Goal: Information Seeking & Learning: Learn about a topic

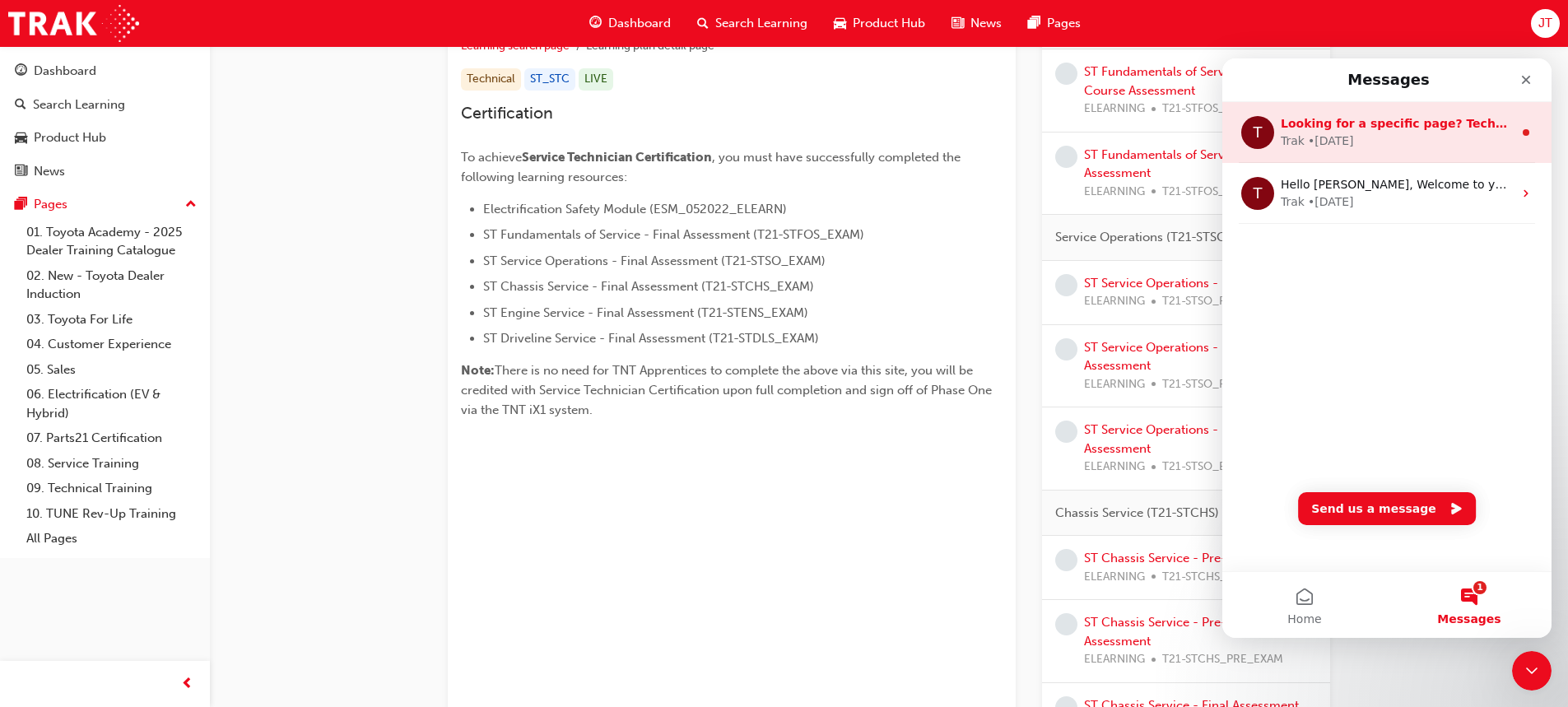
click at [1400, 144] on div "Trak • 2w ago" at bounding box center [1398, 141] width 233 height 18
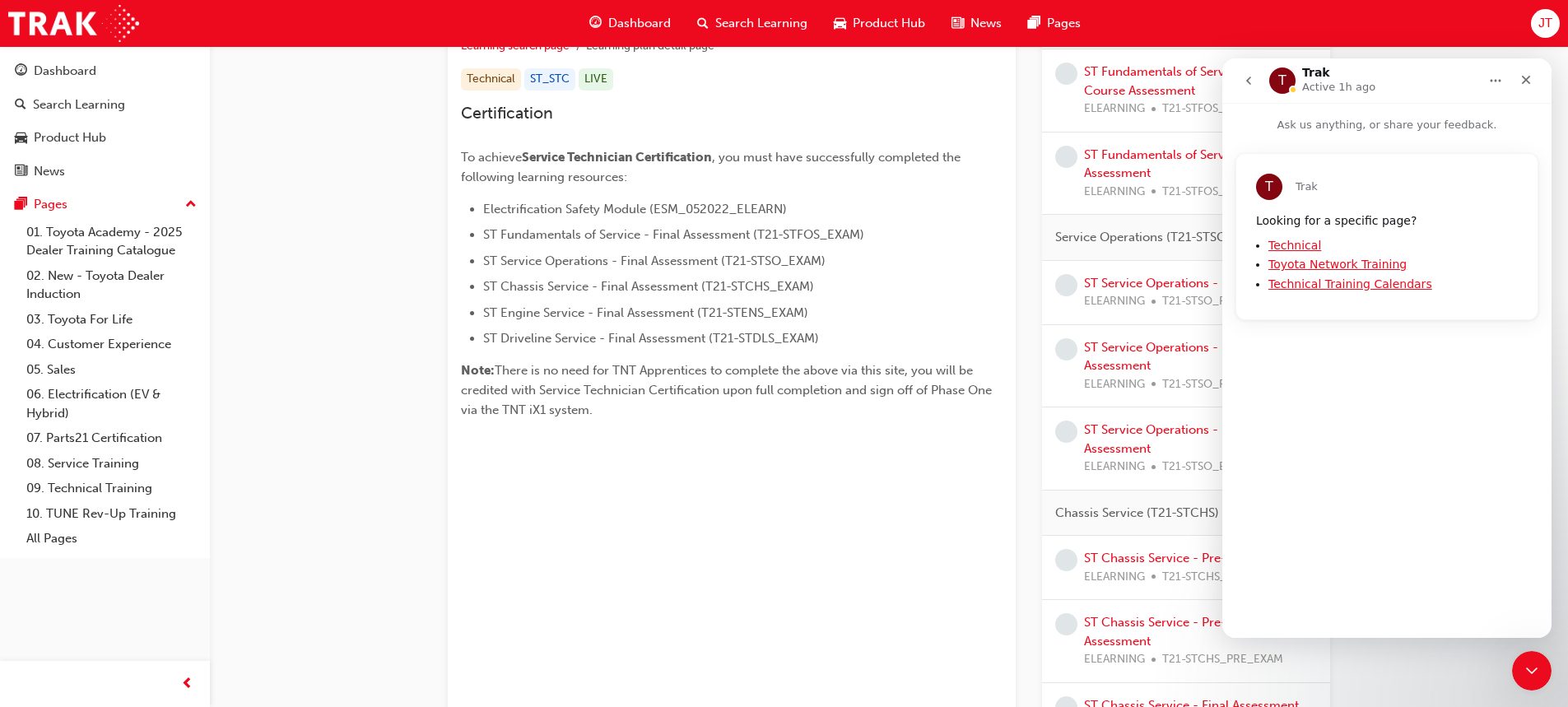
click at [1254, 83] on icon "go back" at bounding box center [1248, 80] width 13 height 13
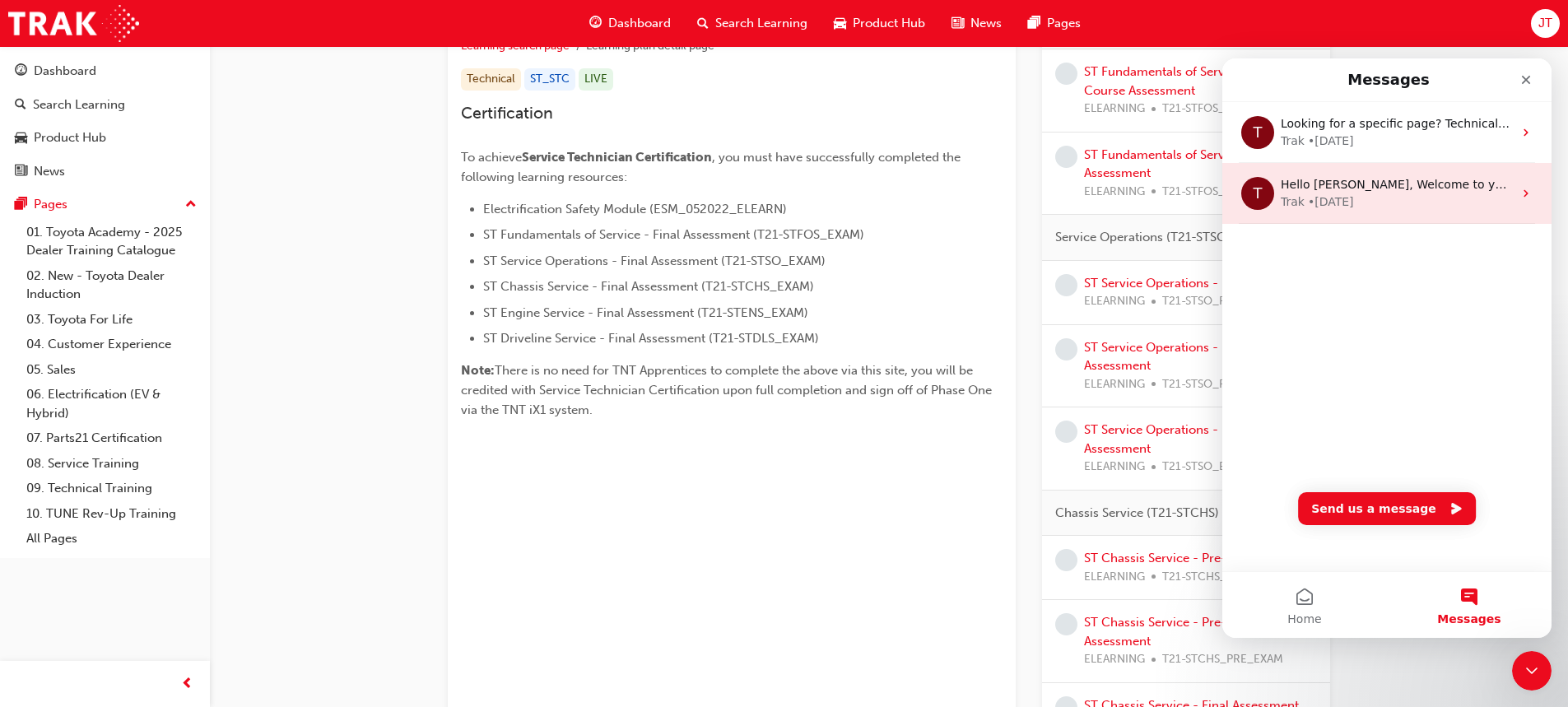
click at [1357, 204] on div "Trak • 30w ago" at bounding box center [1398, 202] width 233 height 18
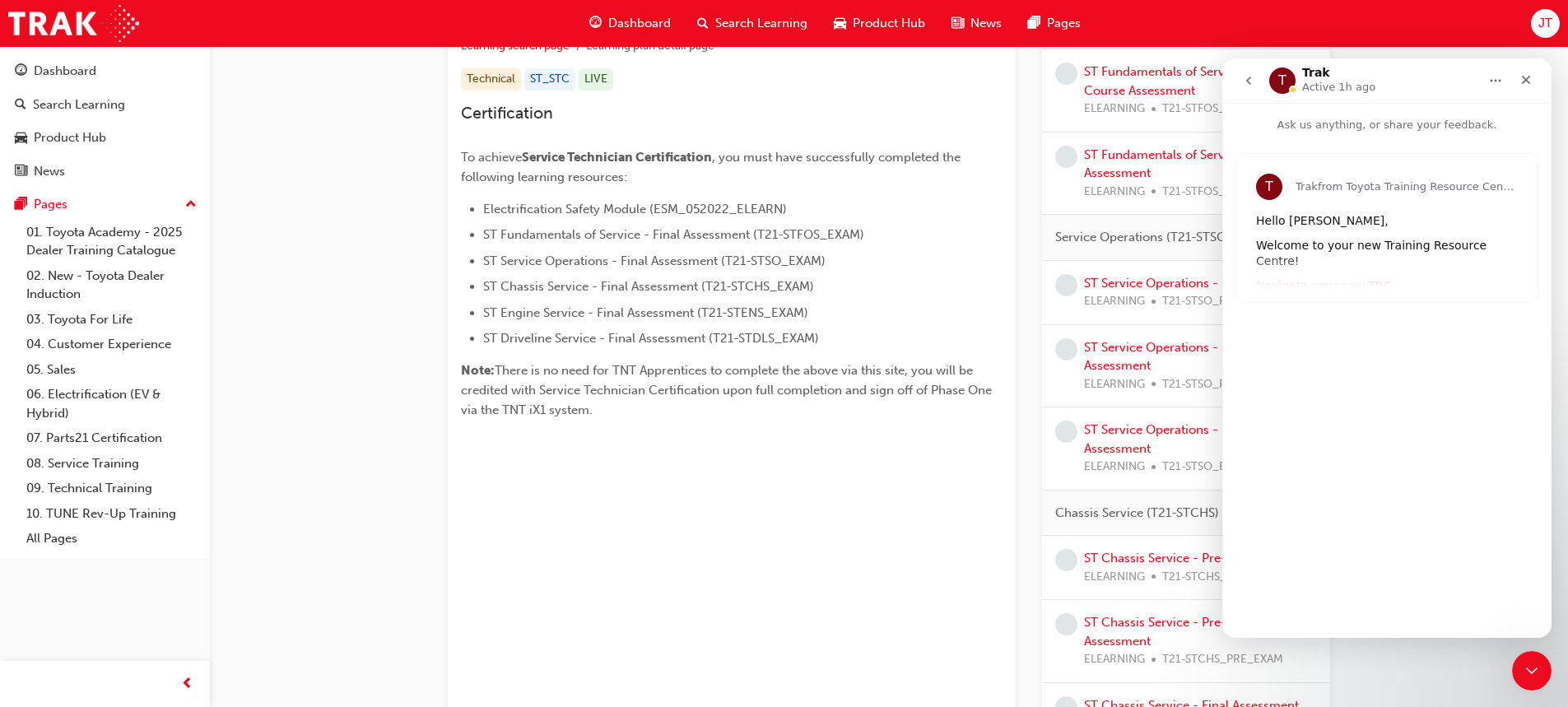
click at [1351, 273] on div "T Trak from Toyota Training Resource Centre Hello Jacob, Welcome to your new Tr…" at bounding box center [1387, 228] width 302 height 148
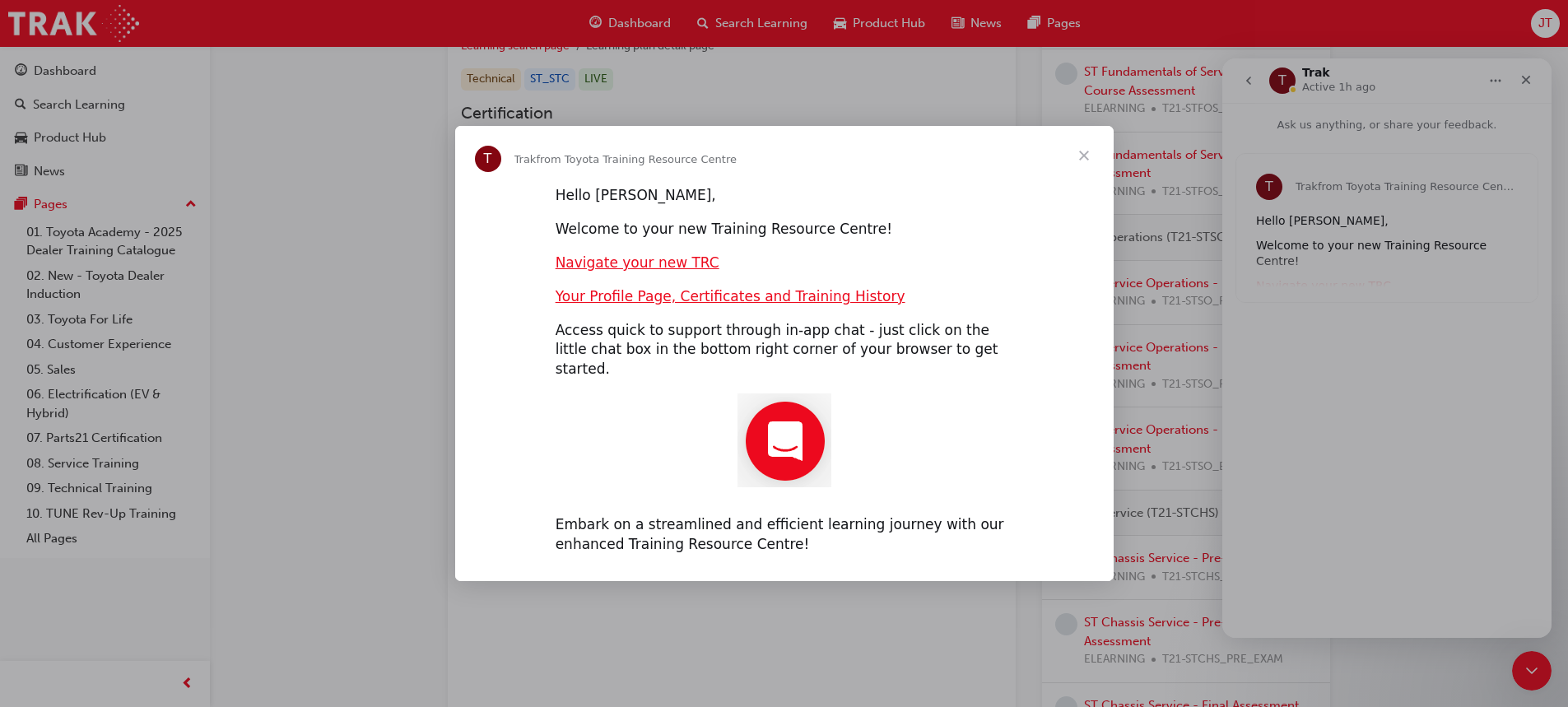
click at [1091, 155] on span "Close" at bounding box center [1084, 156] width 59 height 59
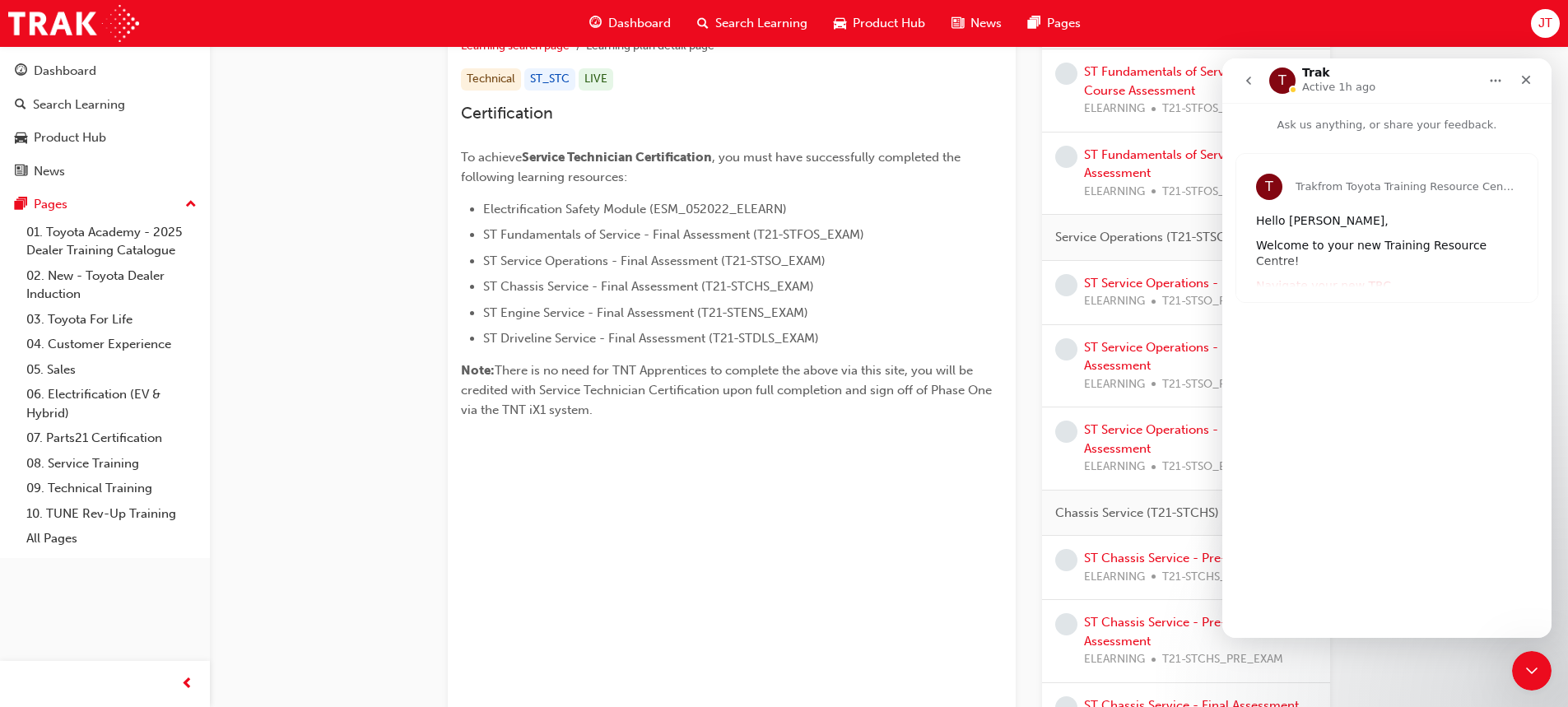
click at [1255, 75] on icon "go back" at bounding box center [1248, 80] width 13 height 13
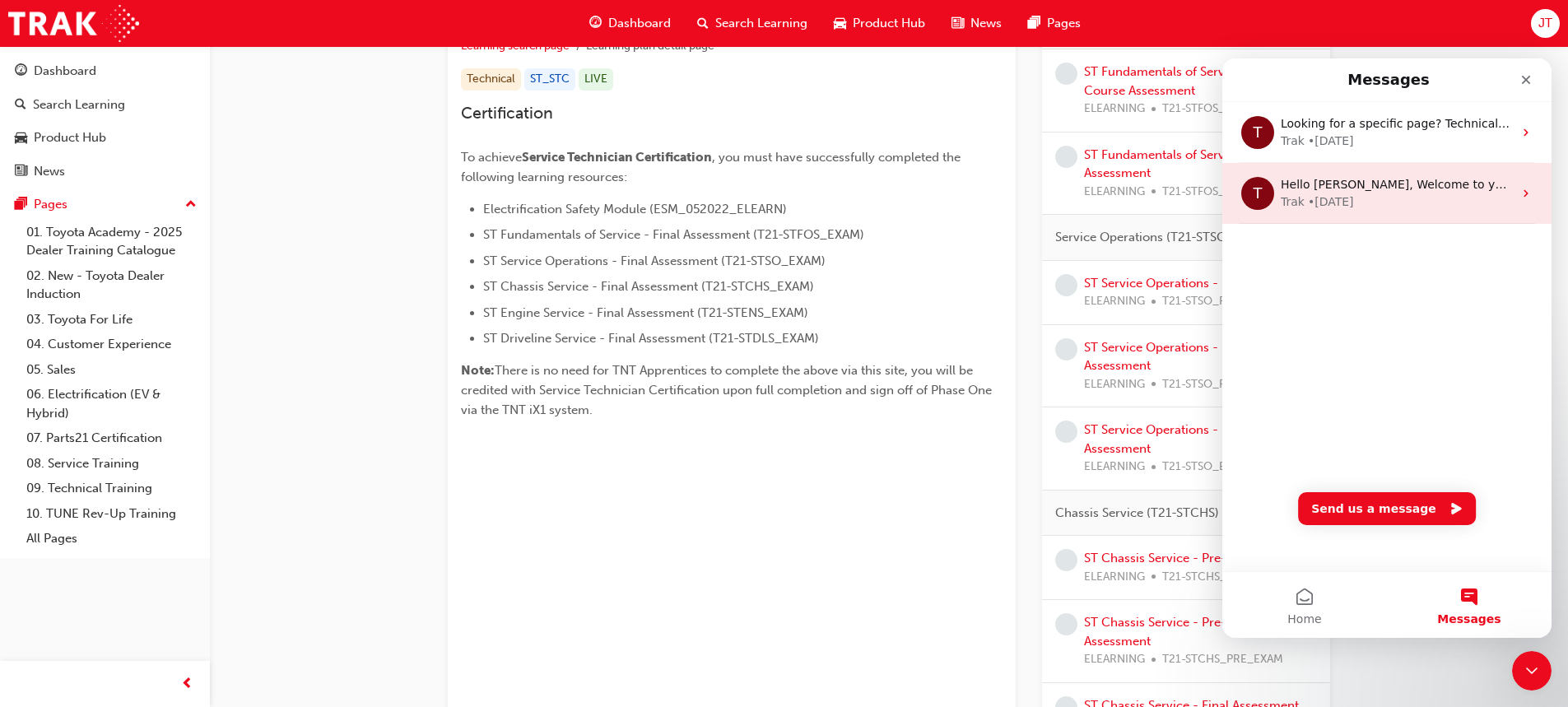
click at [1347, 201] on div "• 30w ago" at bounding box center [1330, 202] width 46 height 18
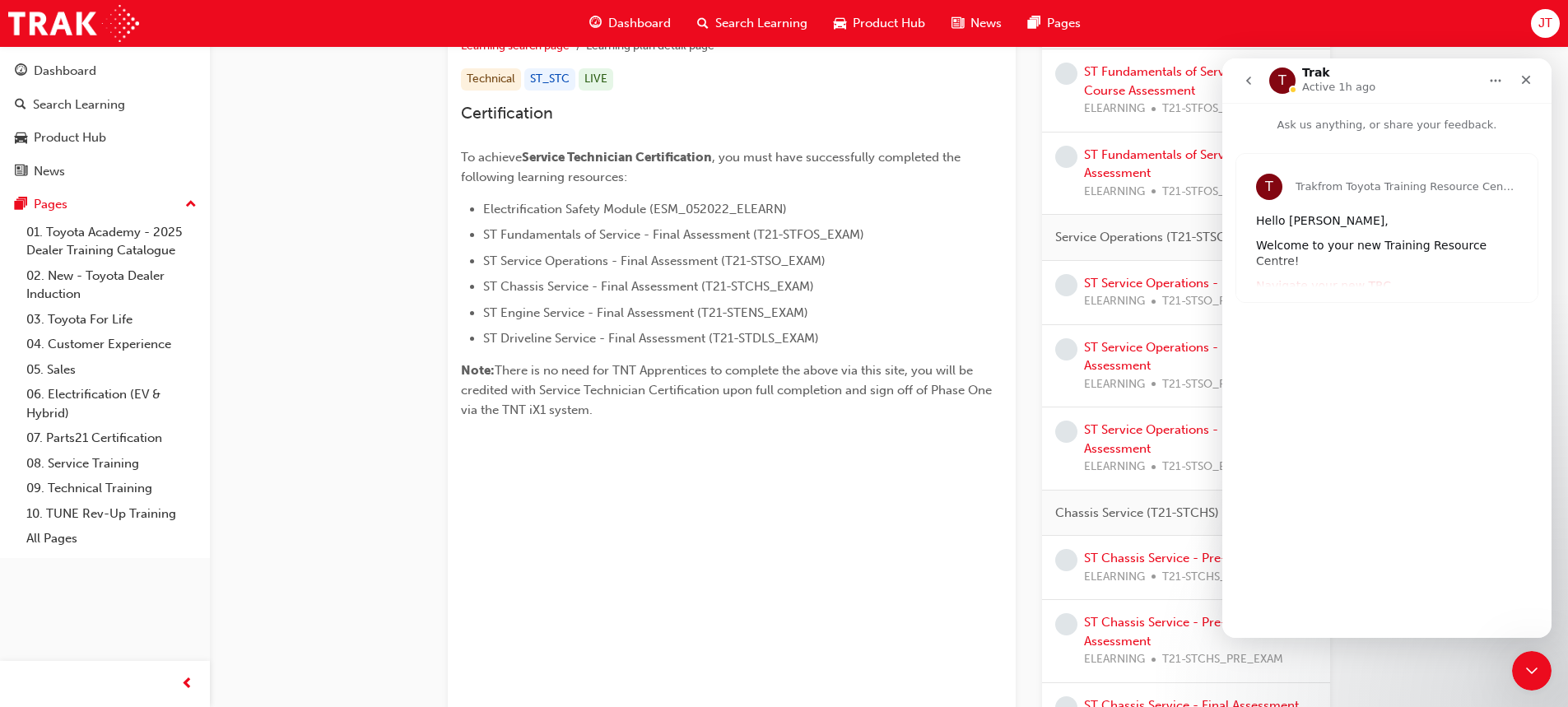
click at [1262, 78] on button "go back" at bounding box center [1249, 81] width 32 height 32
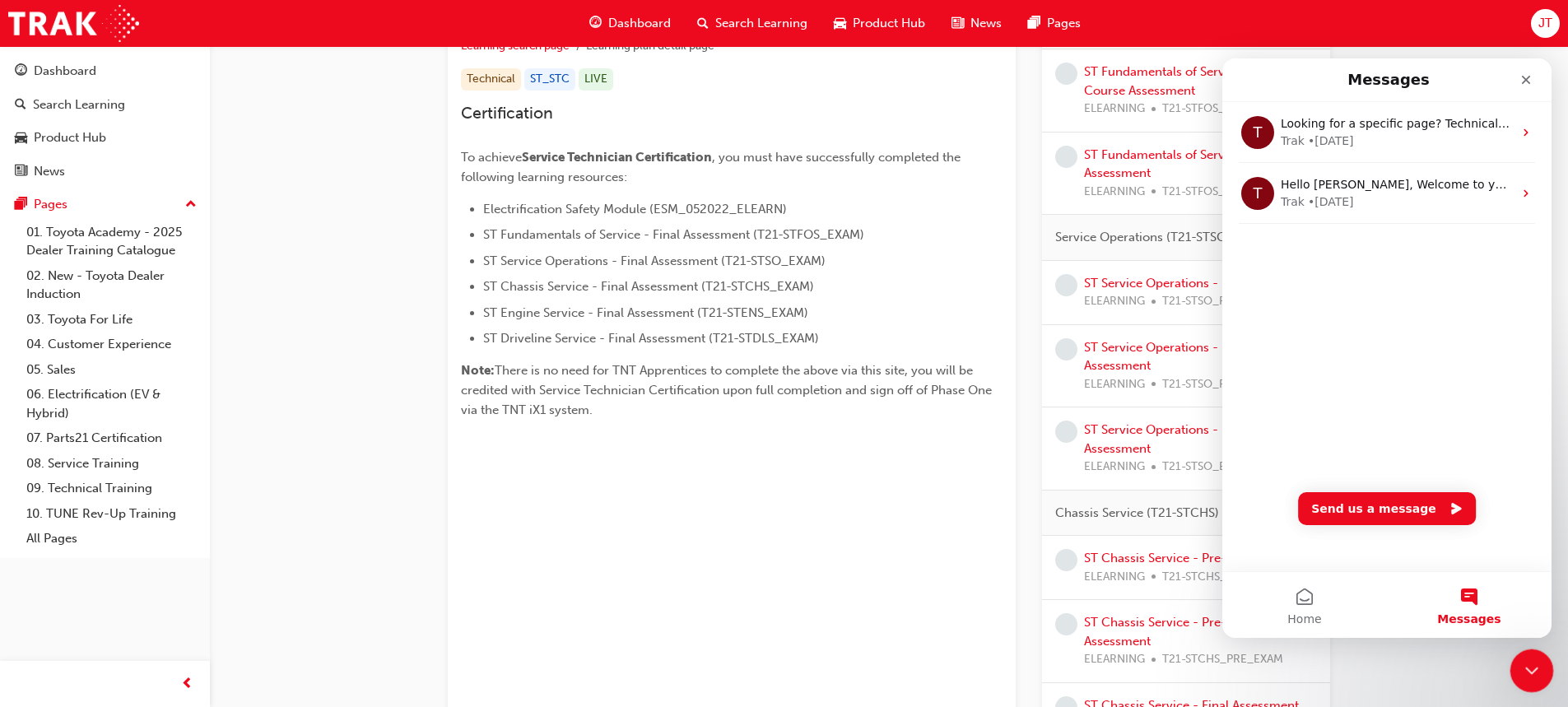
click at [1523, 659] on icon "Close Intercom Messenger" at bounding box center [1530, 669] width 20 height 20
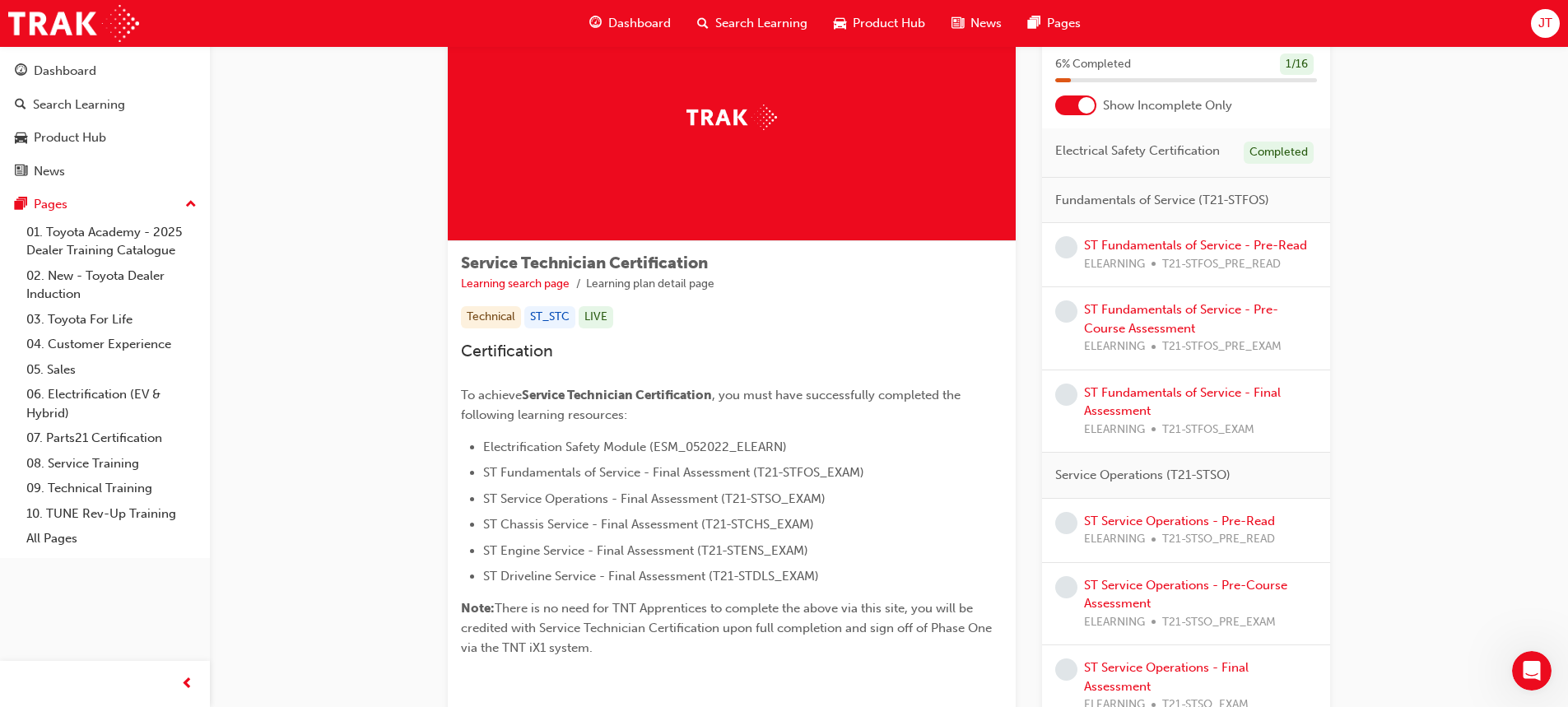
scroll to position [83, 0]
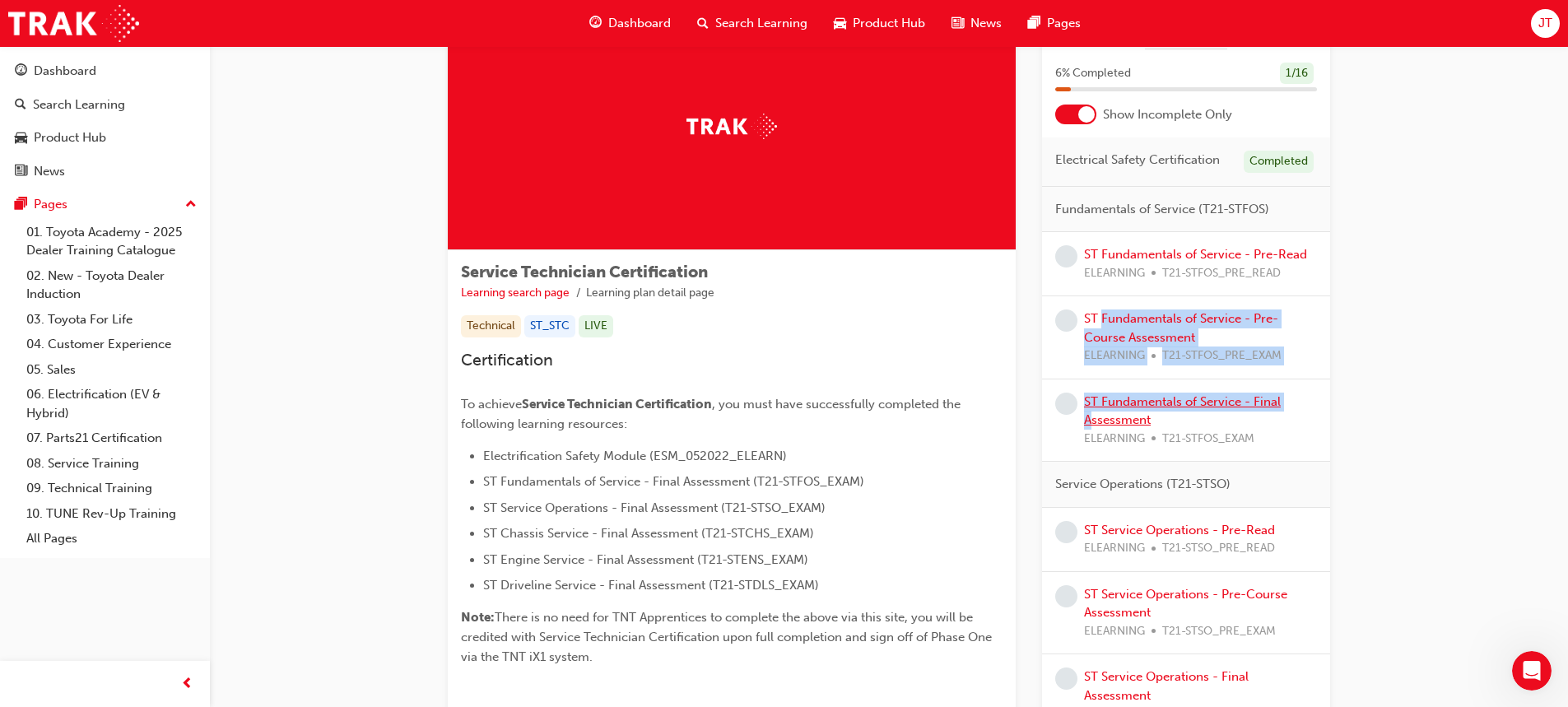
drag, startPoint x: 1093, startPoint y: 417, endPoint x: 1085, endPoint y: 292, distance: 125.3
click at [1093, 404] on div "ST Fundamentals of Service - Pre-Read ELEARNING T21-STFOS_PRE_READ ST Fundament…" at bounding box center [1186, 347] width 288 height 230
click at [1297, 304] on div "ST Fundamentals of Service - Pre-Course Assessment ELEARNING T21-STFOS_PRE_EXAM" at bounding box center [1186, 338] width 288 height 83
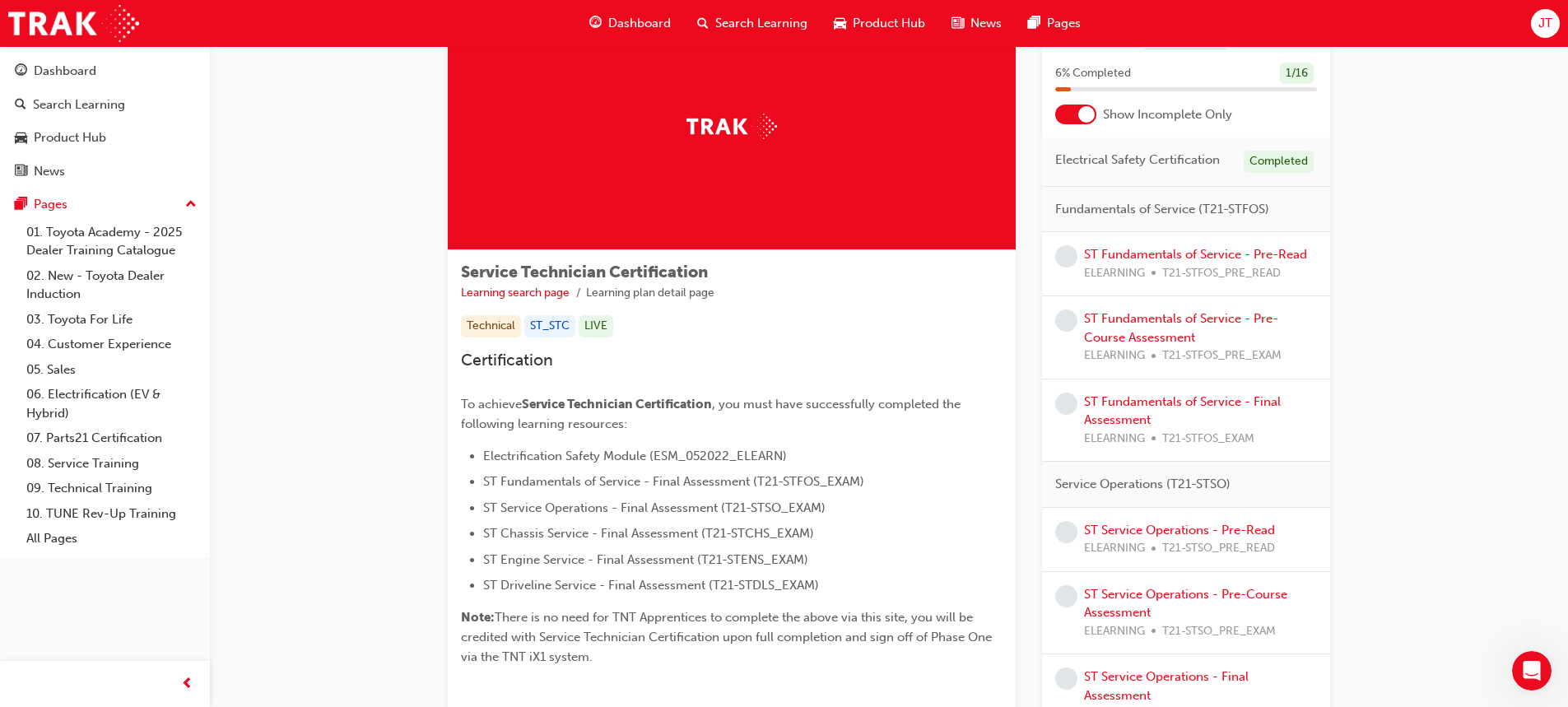
click at [1540, 40] on div "Dashboard Search Learning Product Hub News Pages JT" at bounding box center [784, 24] width 1568 height 47
click at [1541, 16] on span "JT" at bounding box center [1545, 23] width 14 height 19
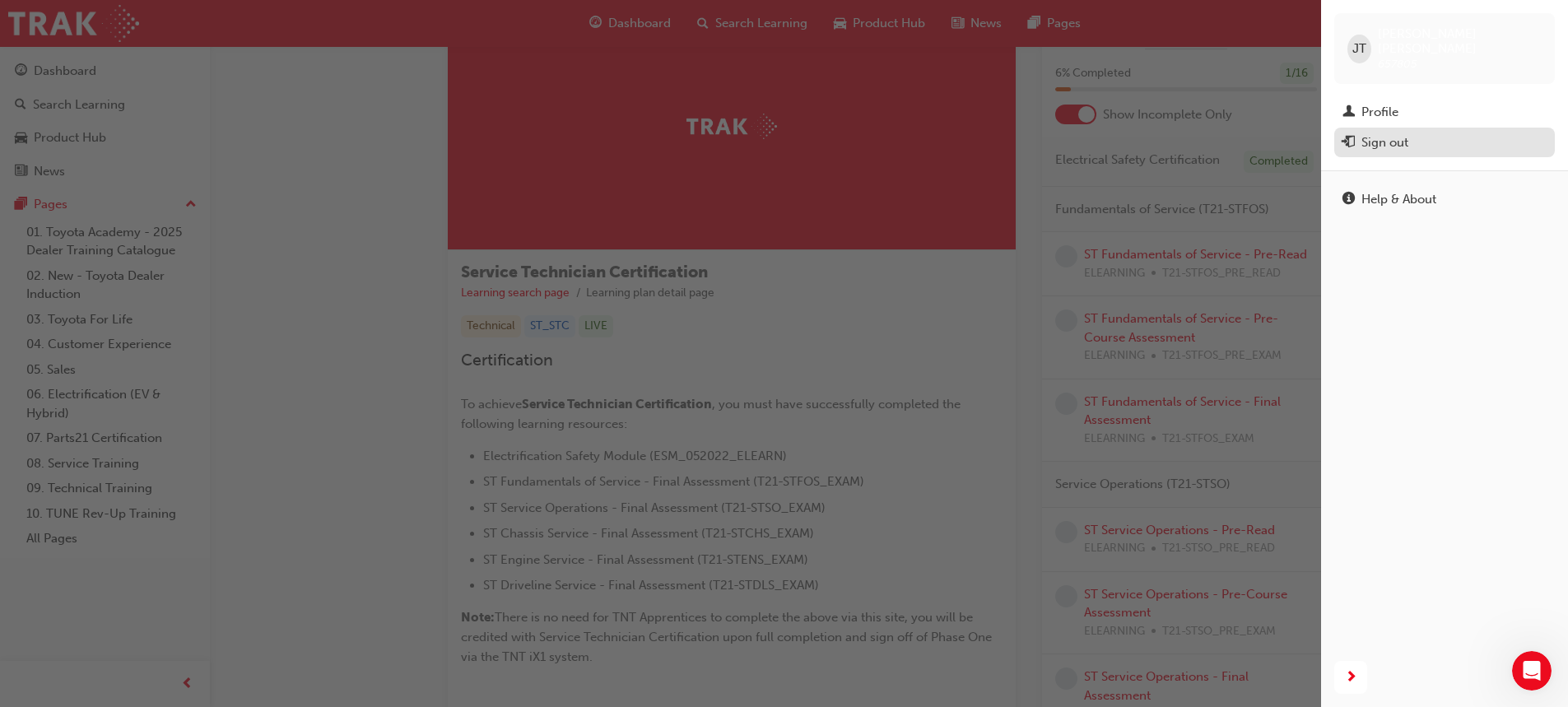
click at [1394, 133] on div "Sign out" at bounding box center [1385, 142] width 47 height 19
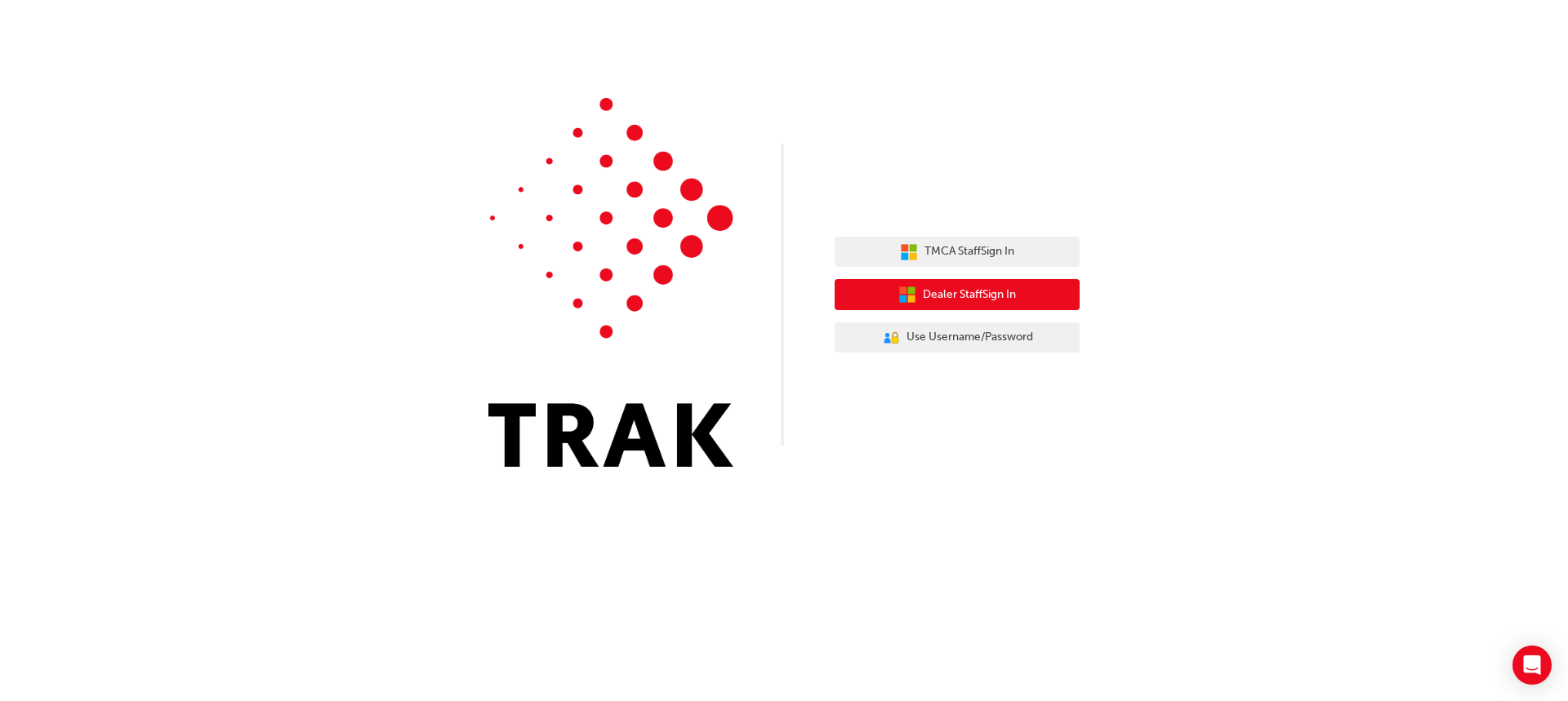
click at [979, 294] on span "Dealer Staff Sign In" at bounding box center [969, 294] width 93 height 19
